Goal: Find specific page/section: Find specific page/section

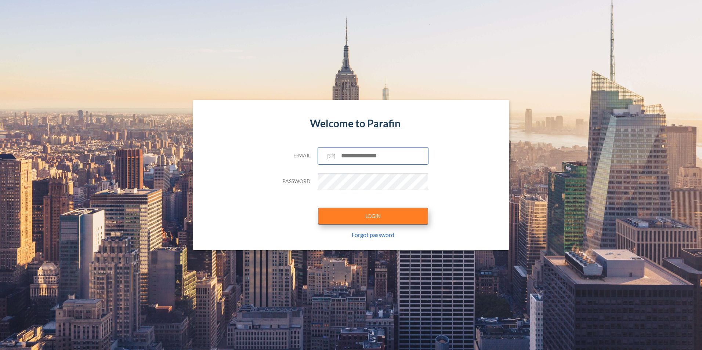
type input "**********"
click at [385, 217] on button "LOGIN" at bounding box center [373, 216] width 110 height 17
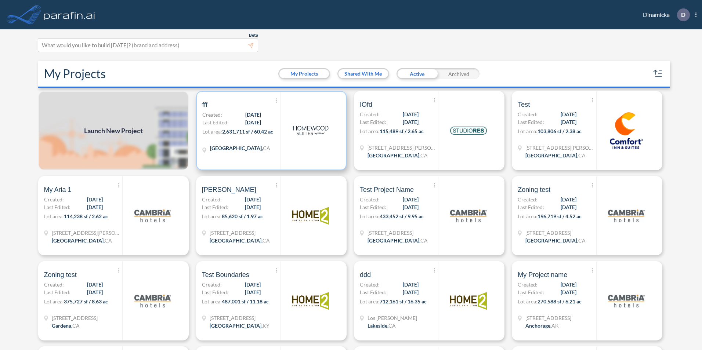
click at [239, 144] on div "Show More Created with sketchtool. Archive Reports Share a copy fff Created: [D…" at bounding box center [241, 131] width 78 height 78
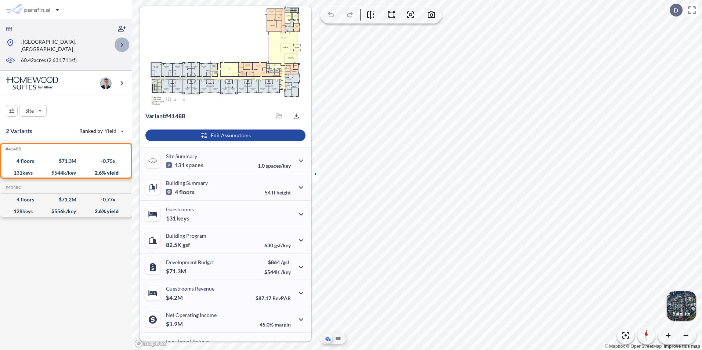
click at [123, 44] on icon "button" at bounding box center [121, 44] width 9 height 9
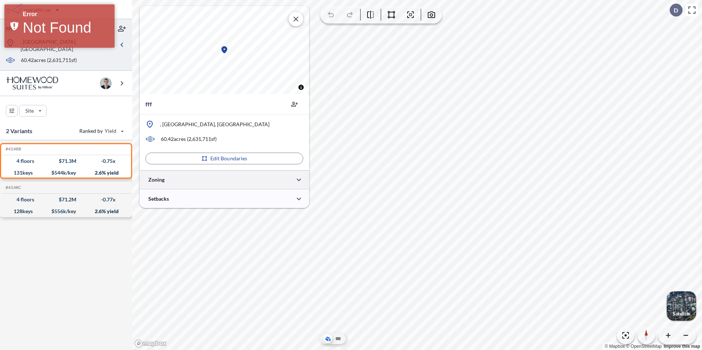
click at [222, 176] on div at bounding box center [224, 179] width 170 height 19
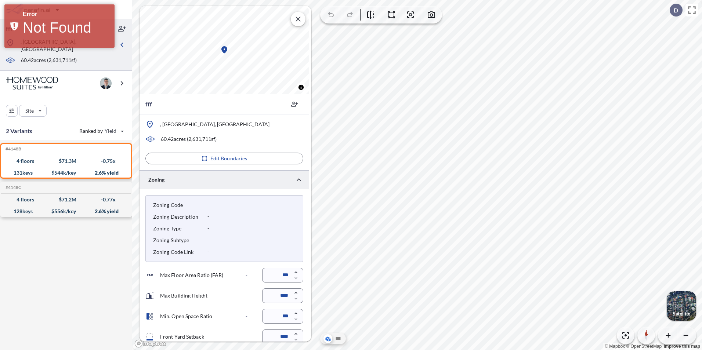
drag, startPoint x: 77, startPoint y: 306, endPoint x: 48, endPoint y: -26, distance: 332.9
click at [48, 0] on html "fff , [GEOGRAPHIC_DATA], [GEOGRAPHIC_DATA] 60.42 acres ( 2,631,711 sf) Site 2 V…" at bounding box center [351, 175] width 702 height 350
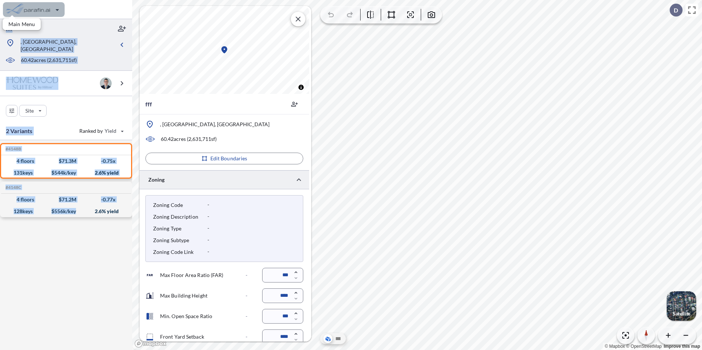
click at [33, 11] on button "button" at bounding box center [34, 9] width 62 height 15
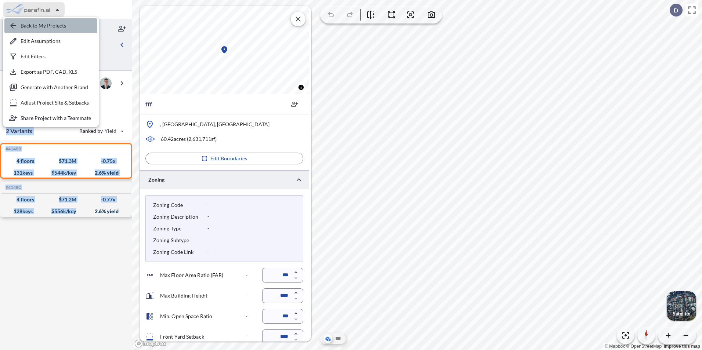
click at [34, 23] on div "button" at bounding box center [50, 25] width 93 height 15
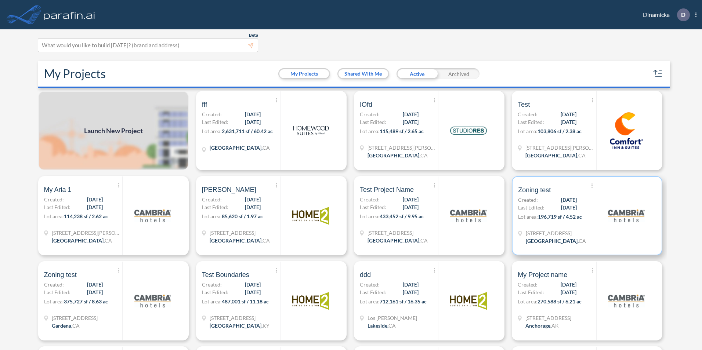
click at [542, 221] on p "Lot area: 196,719 sf / 4.52 ac" at bounding box center [557, 218] width 78 height 11
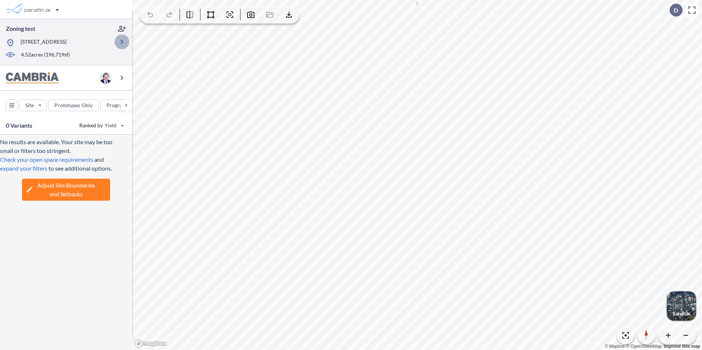
click at [123, 46] on icon "button" at bounding box center [121, 41] width 9 height 9
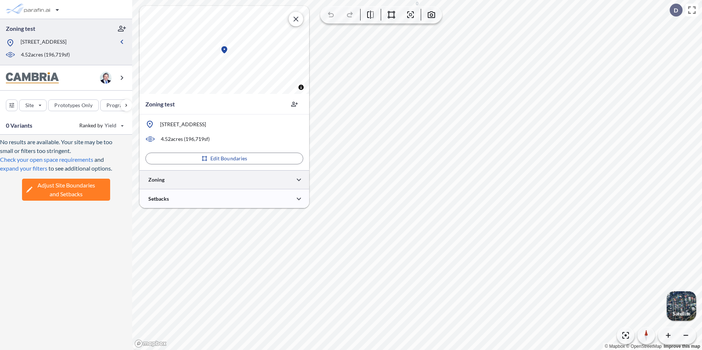
click at [229, 184] on div at bounding box center [224, 179] width 170 height 19
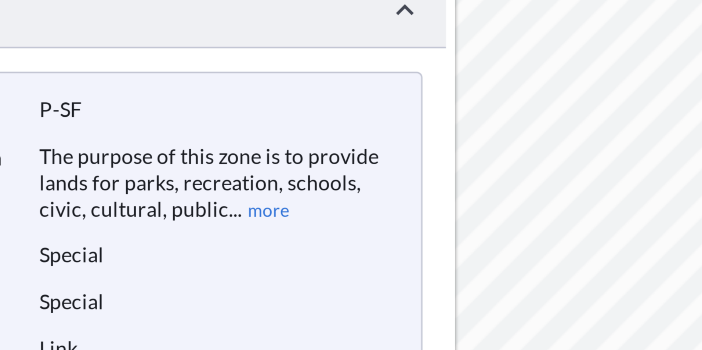
click at [262, 230] on button "more" at bounding box center [264, 230] width 12 height 7
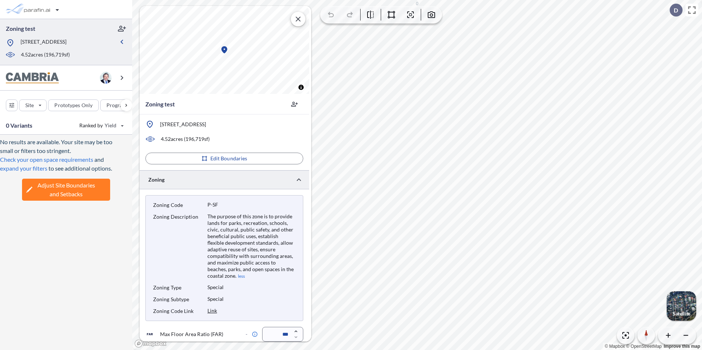
click at [245, 273] on button "less" at bounding box center [240, 276] width 8 height 7
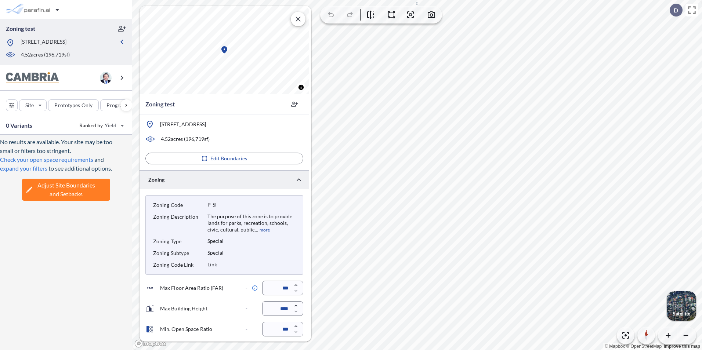
scroll to position [5, 0]
